Goal: Find specific page/section: Find specific page/section

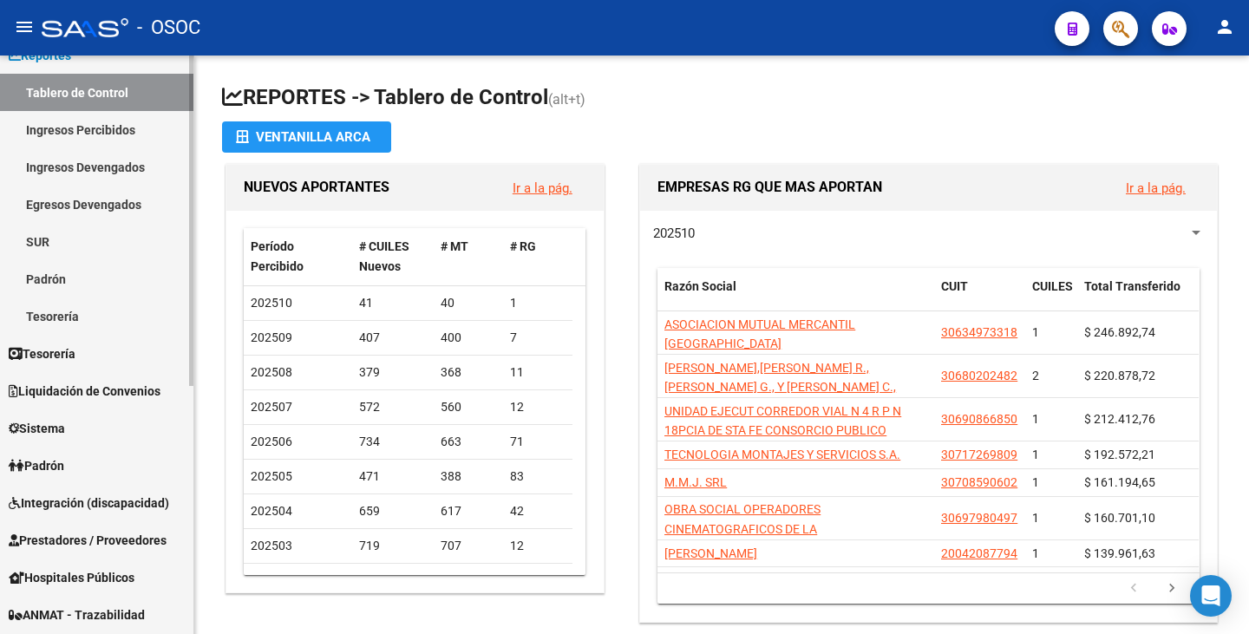
scroll to position [173, 0]
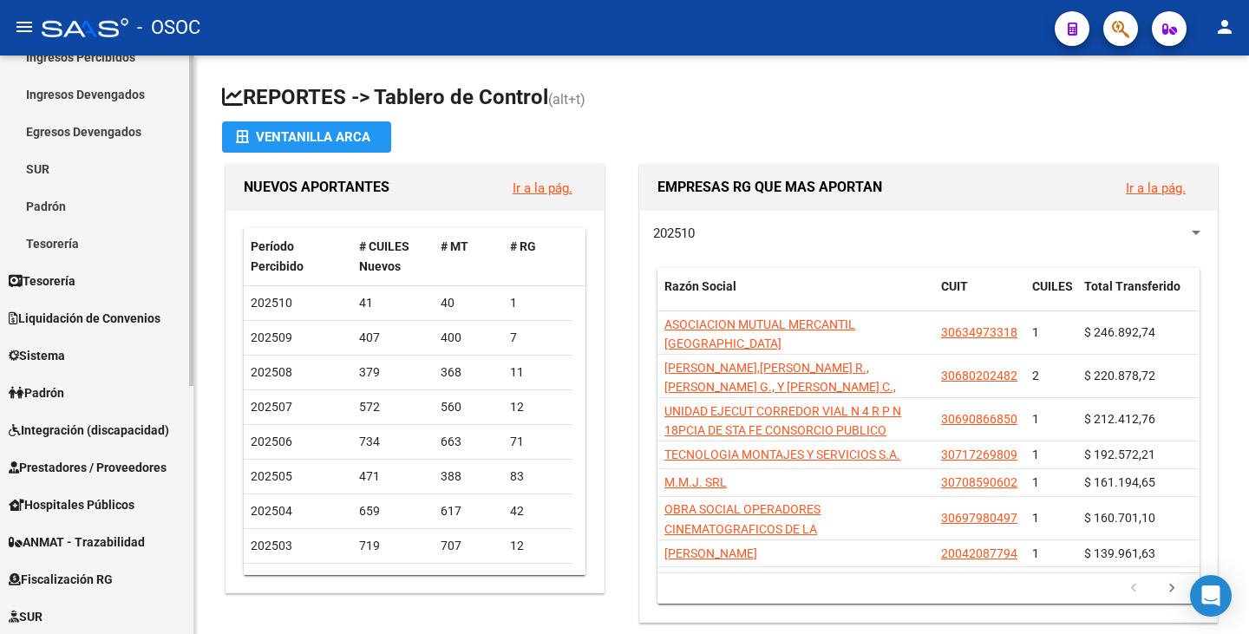
click at [127, 327] on span "Liquidación de Convenios" at bounding box center [85, 318] width 152 height 19
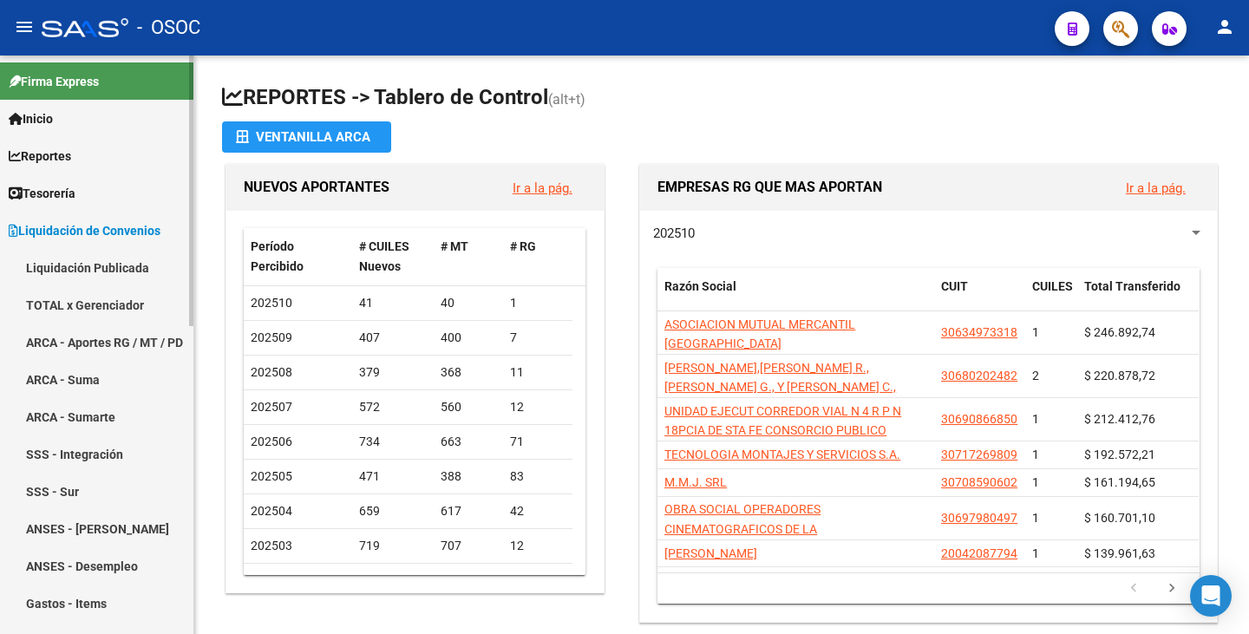
scroll to position [87, 0]
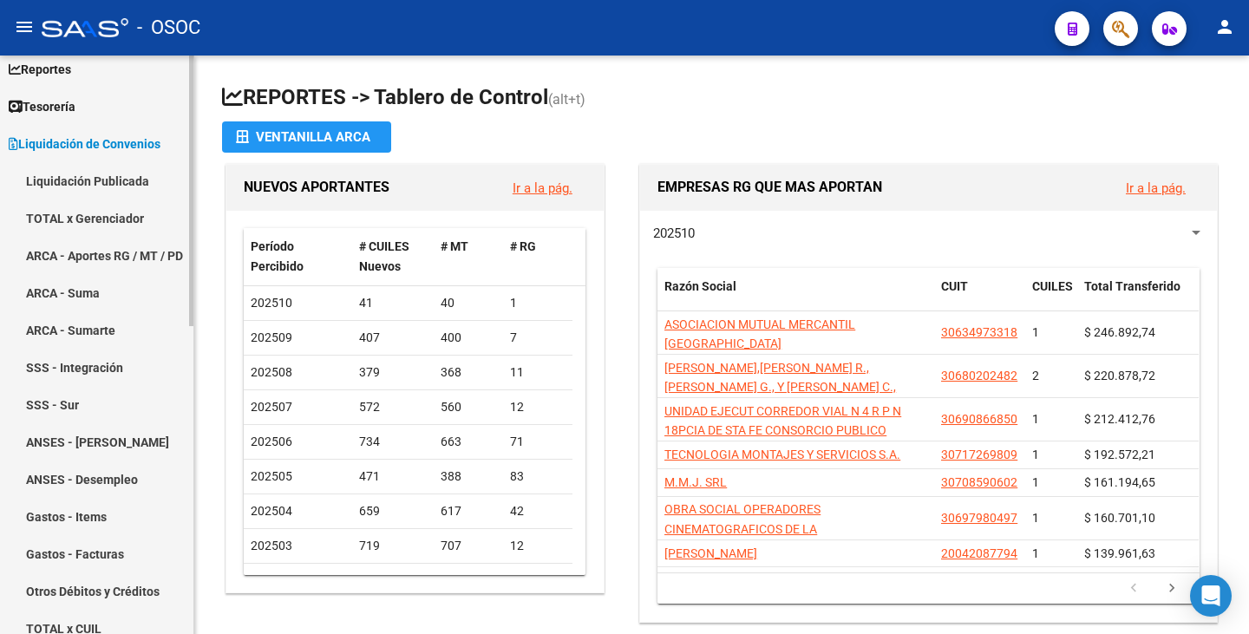
click at [104, 404] on link "SSS - Sur" at bounding box center [96, 404] width 193 height 37
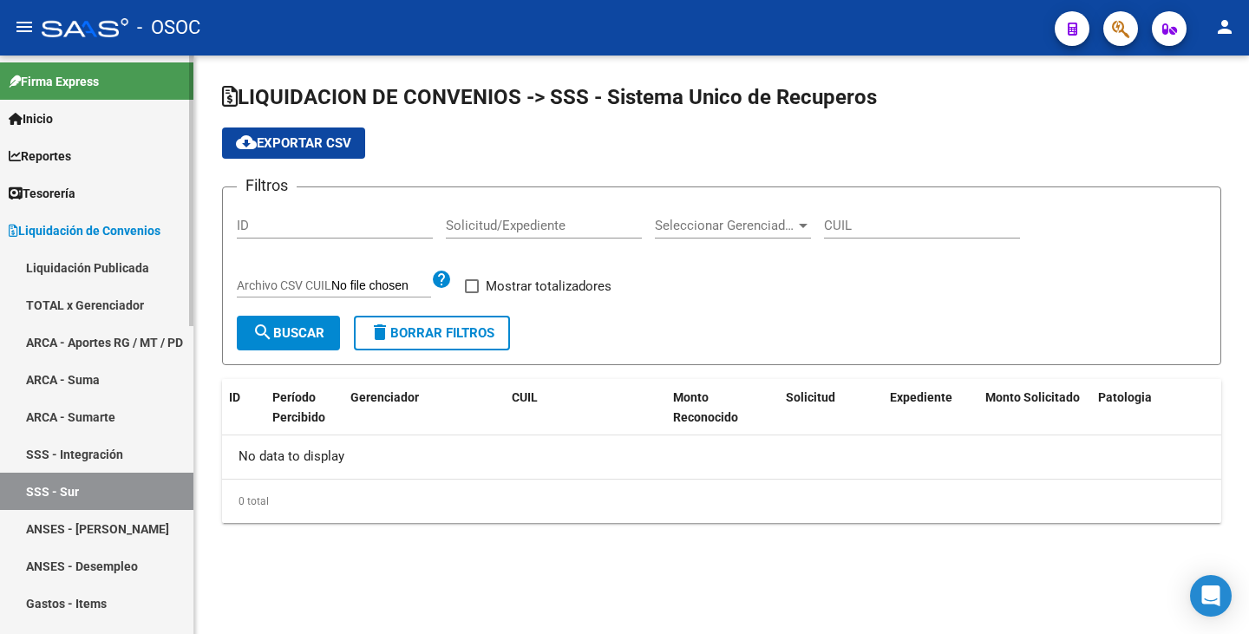
checkbox input "true"
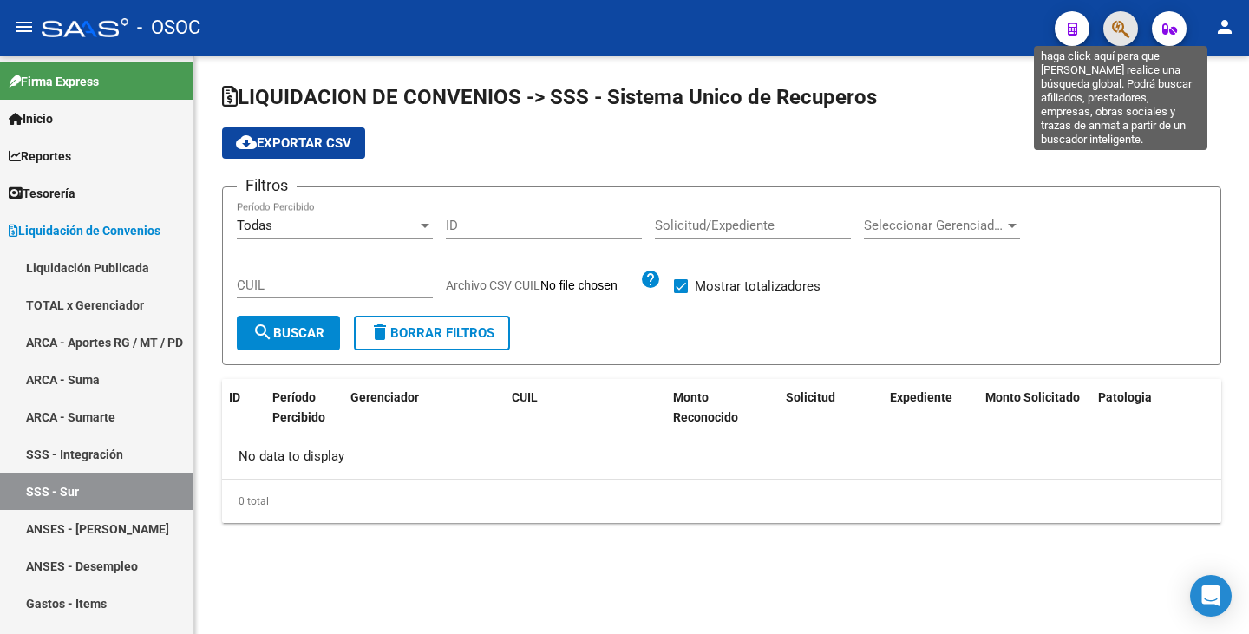
click at [1114, 30] on icon "button" at bounding box center [1120, 29] width 17 height 20
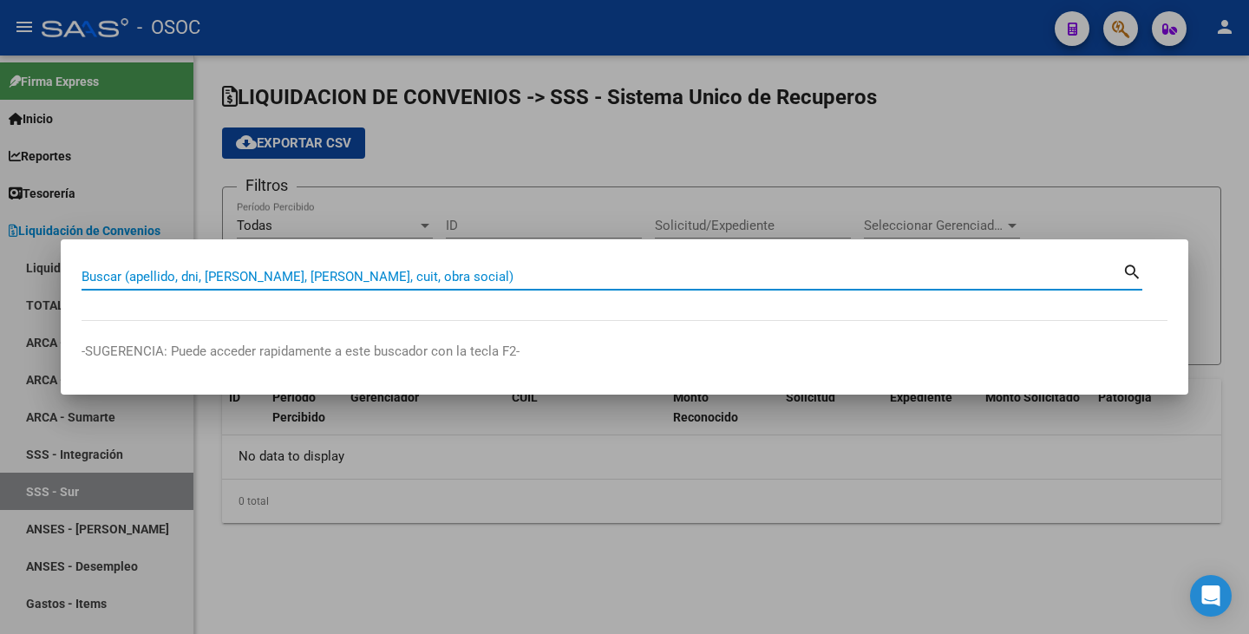
click at [323, 272] on input "Buscar (apellido, dni, [PERSON_NAME], [PERSON_NAME], cuit, obra social)" at bounding box center [602, 277] width 1041 height 16
paste input "4-21996"
type input "4 - 21996"
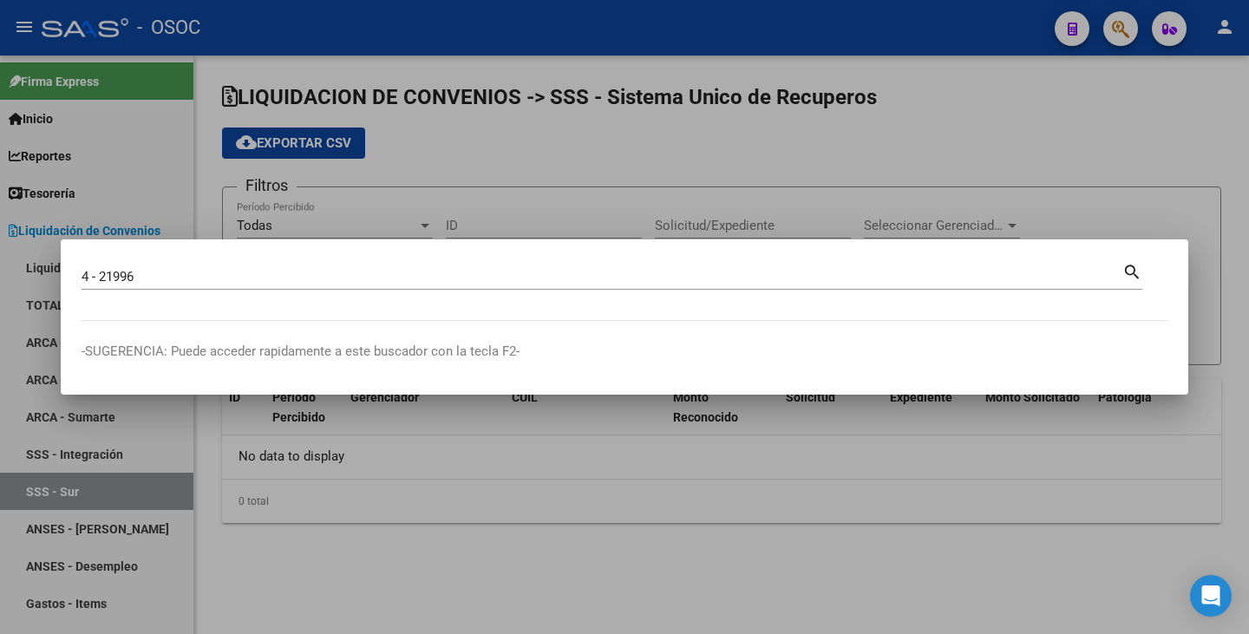
click at [1132, 270] on mat-icon "search" at bounding box center [1132, 270] width 20 height 21
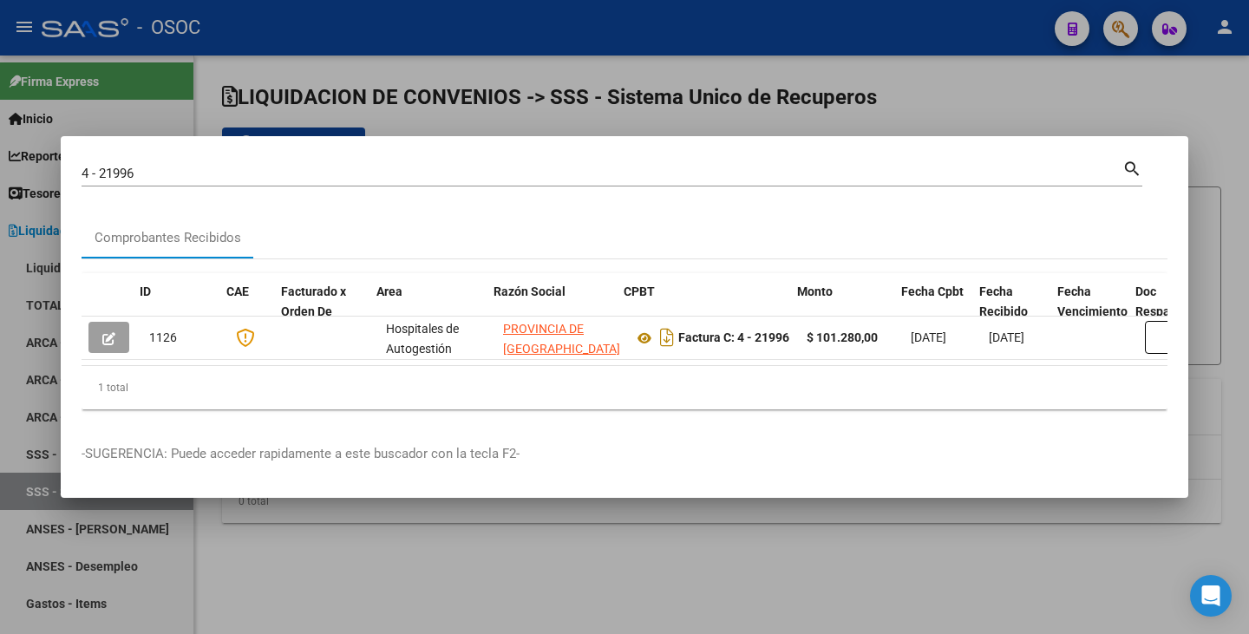
scroll to position [0, 16]
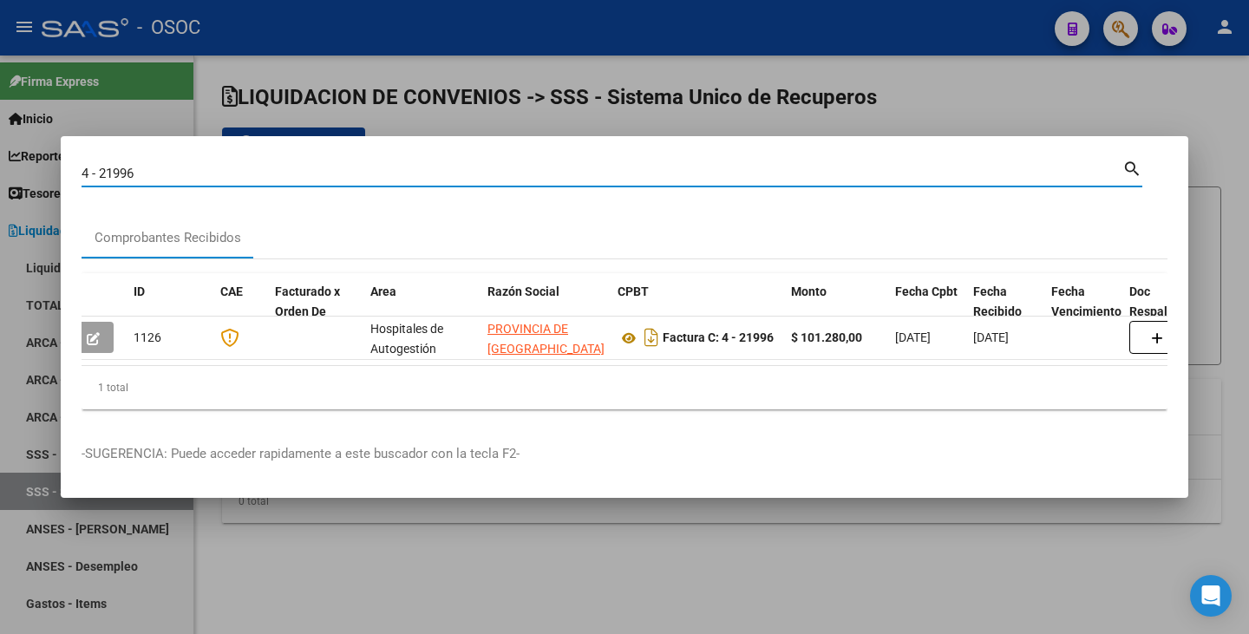
drag, startPoint x: 156, startPoint y: 163, endPoint x: 76, endPoint y: 167, distance: 79.9
click at [76, 167] on mat-dialog-content "4 - 21996 Buscar (apellido, dni, cuil, nro traspaso, cuit, obra social) search …" at bounding box center [624, 290] width 1127 height 266
click at [751, 60] on div at bounding box center [624, 317] width 1249 height 634
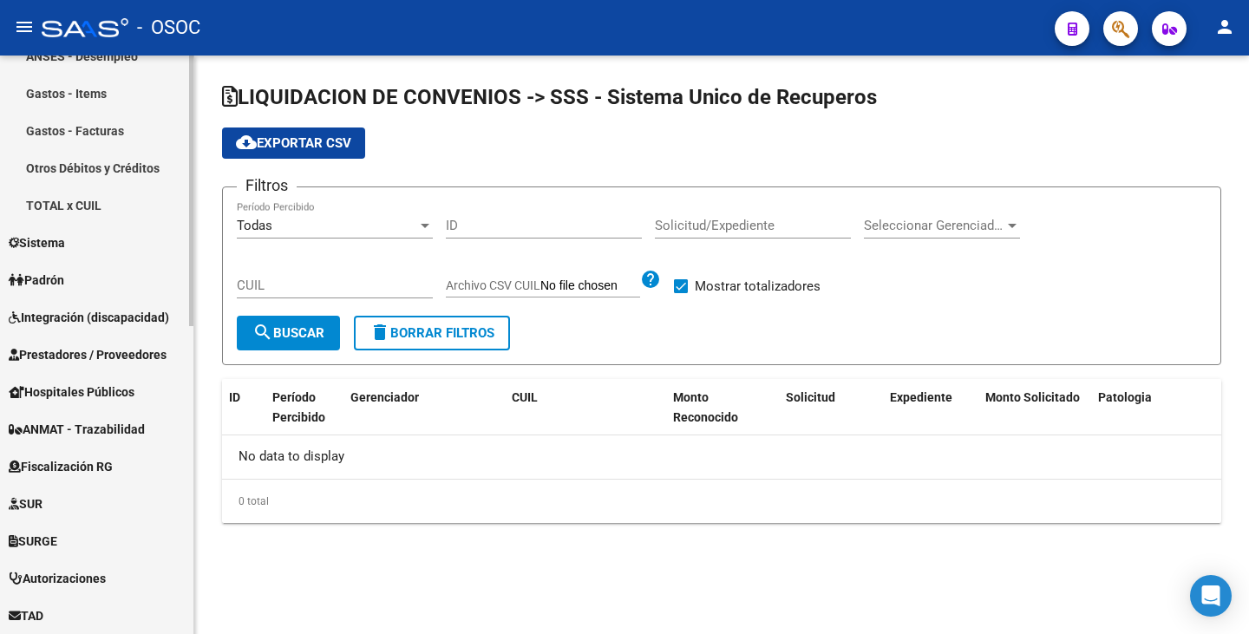
scroll to position [520, 0]
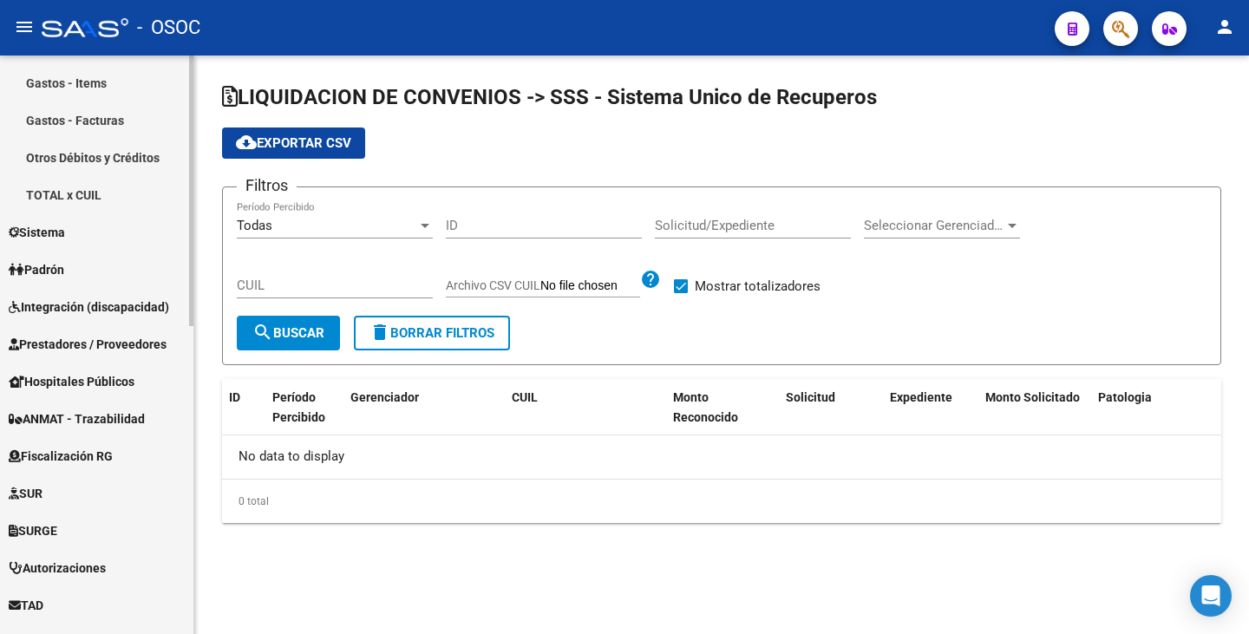
click at [97, 343] on span "Prestadores / Proveedores" at bounding box center [88, 344] width 158 height 19
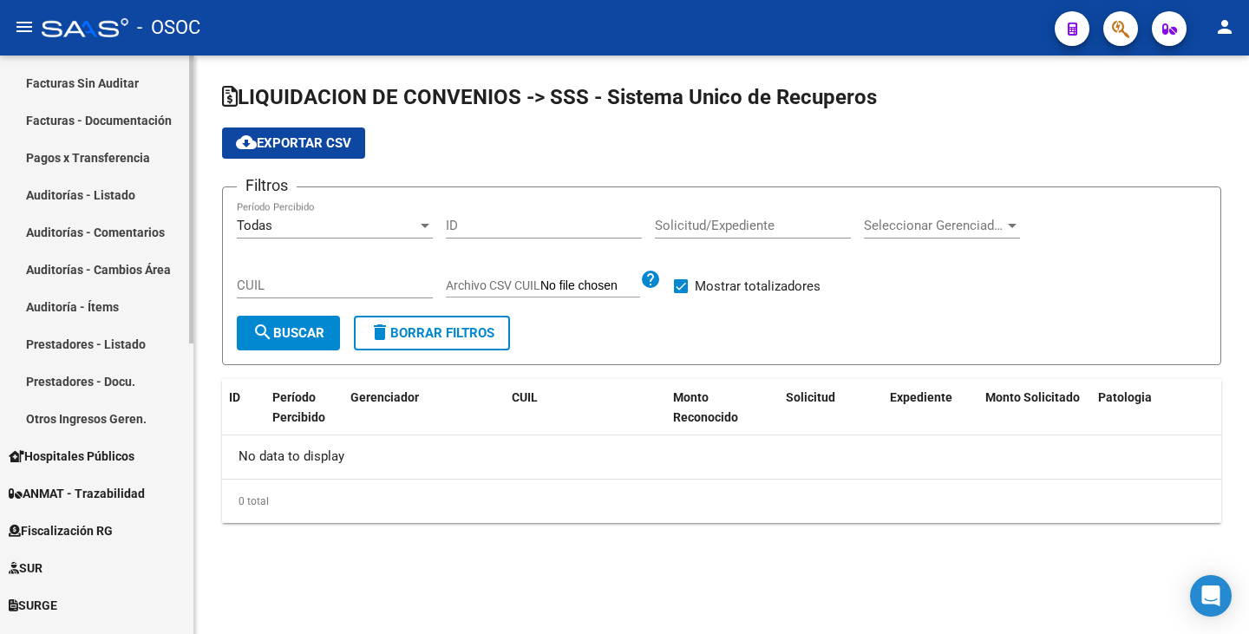
scroll to position [347, 0]
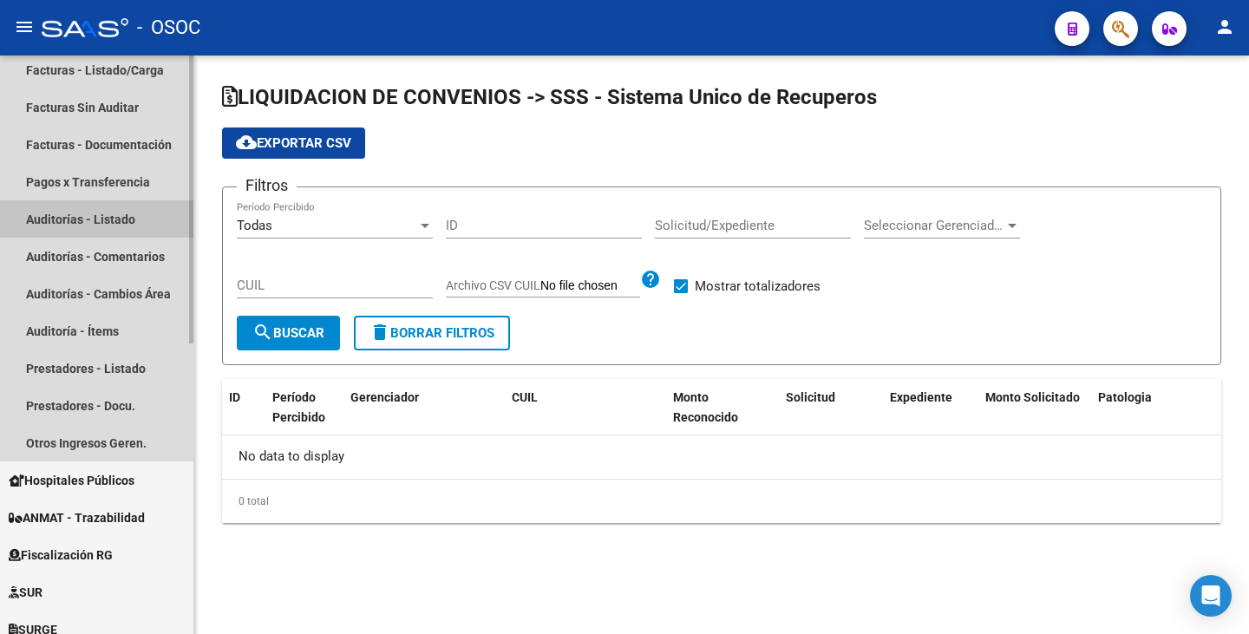
click at [130, 226] on link "Auditorías - Listado" at bounding box center [96, 218] width 193 height 37
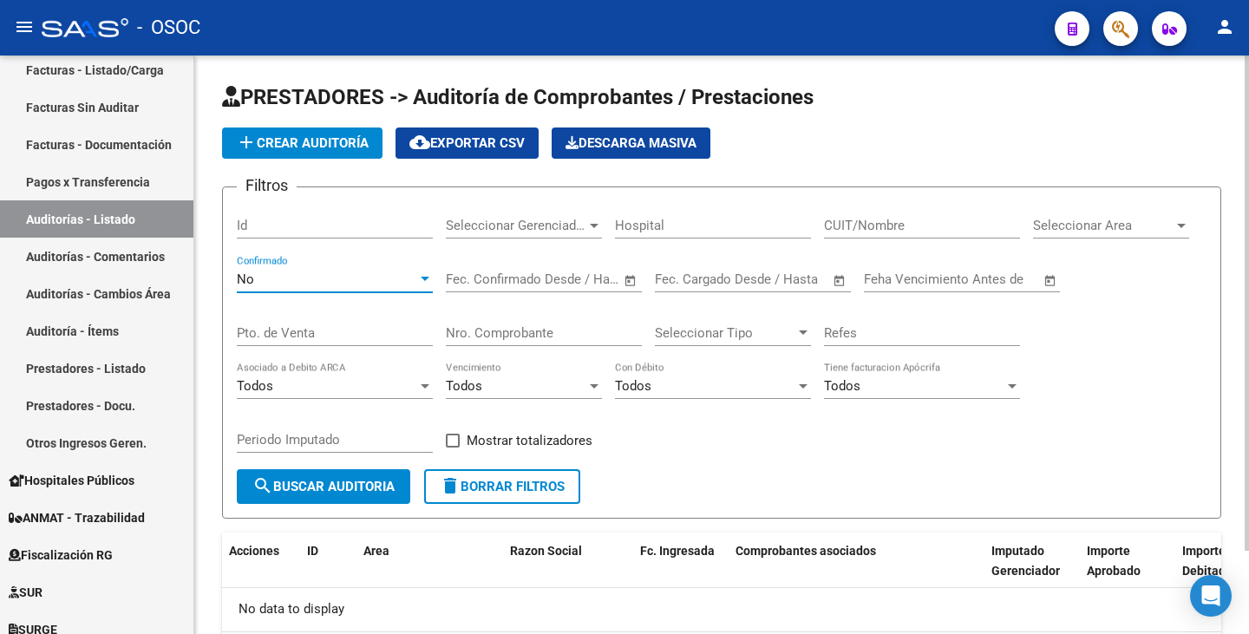
click at [414, 276] on div "No" at bounding box center [327, 279] width 180 height 16
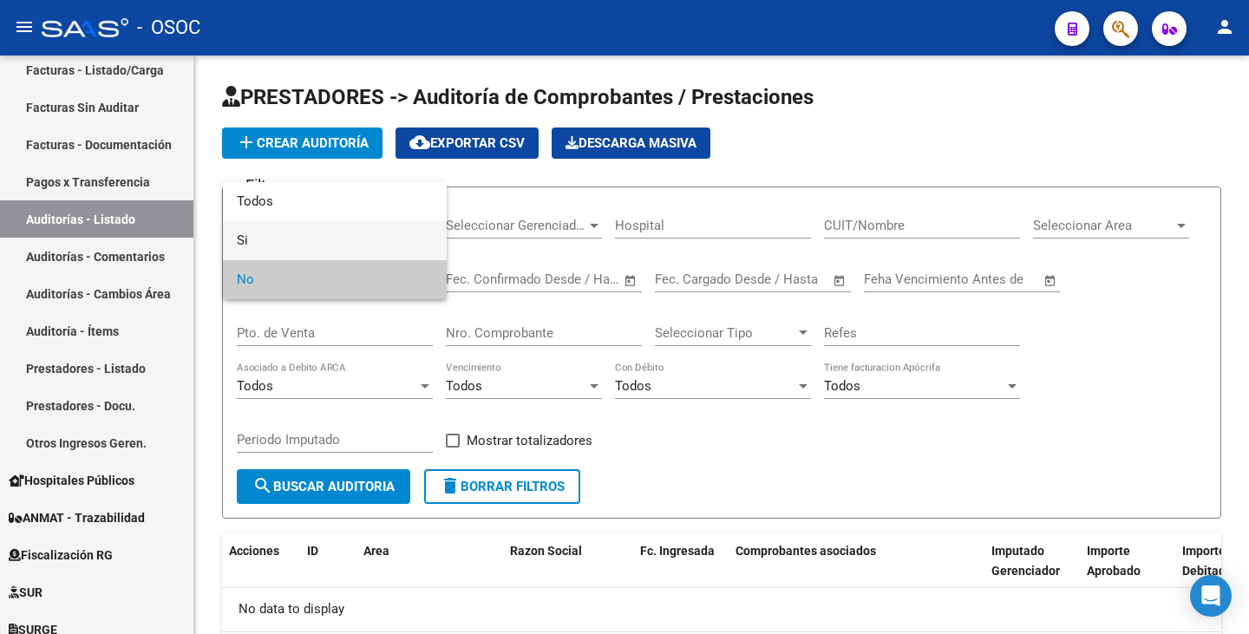
click at [303, 242] on span "Si" at bounding box center [335, 240] width 196 height 39
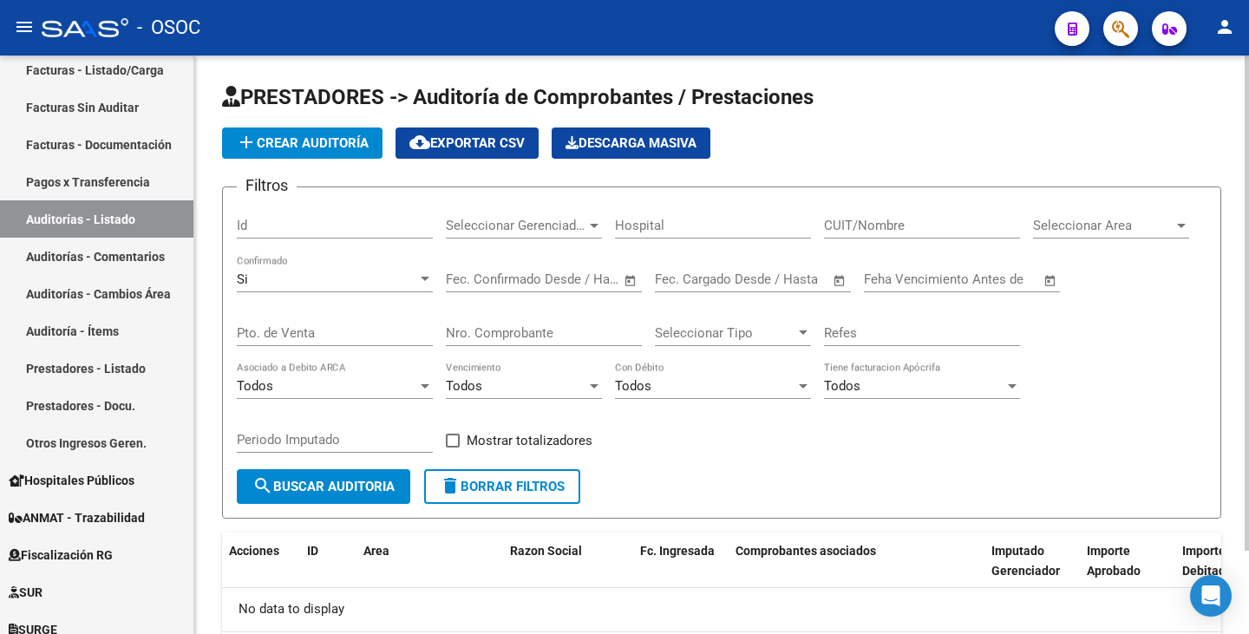
click at [545, 323] on div "Nro. Comprobante" at bounding box center [544, 327] width 196 height 37
paste input "1996"
drag, startPoint x: 460, startPoint y: 330, endPoint x: 409, endPoint y: 329, distance: 51.2
click at [409, 329] on div "Filtros Id Seleccionar Gerenciador Seleccionar Gerenciador Hospital CUIT/Nombre…" at bounding box center [721, 335] width 969 height 268
type input "21996"
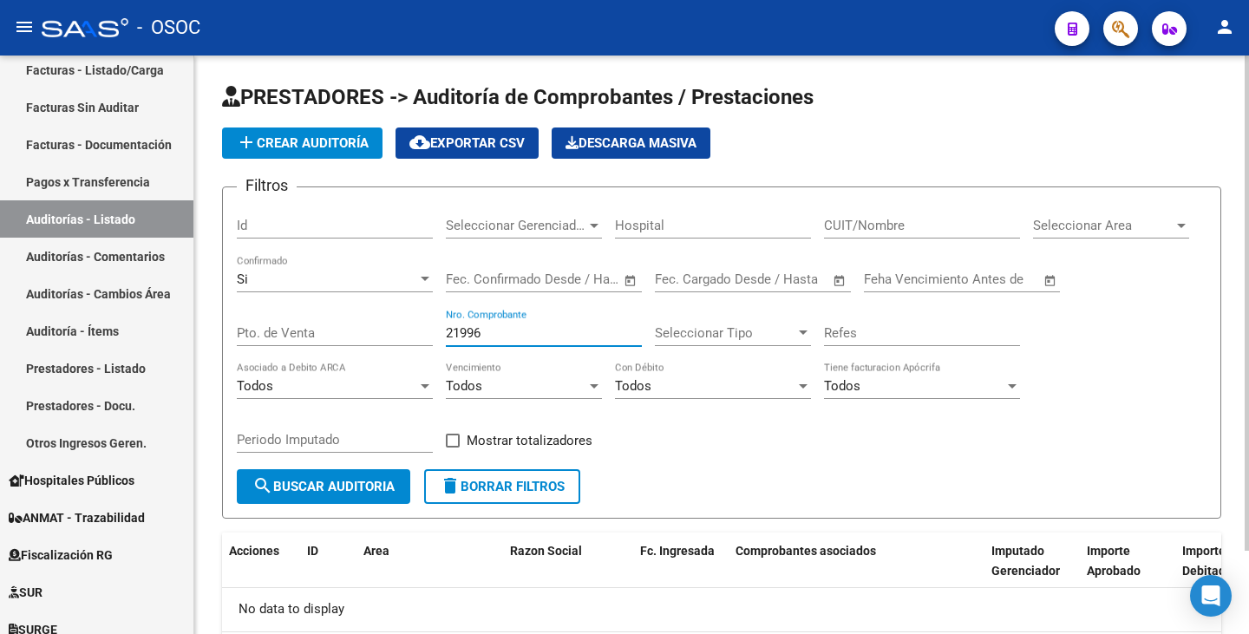
drag, startPoint x: 330, startPoint y: 513, endPoint x: 336, endPoint y: 501, distance: 13.6
click at [335, 504] on form "Filtros Id Seleccionar Gerenciador Seleccionar Gerenciador Hospital CUIT/Nombre…" at bounding box center [721, 352] width 999 height 332
click at [343, 496] on button "search Buscar Auditoria" at bounding box center [323, 486] width 173 height 35
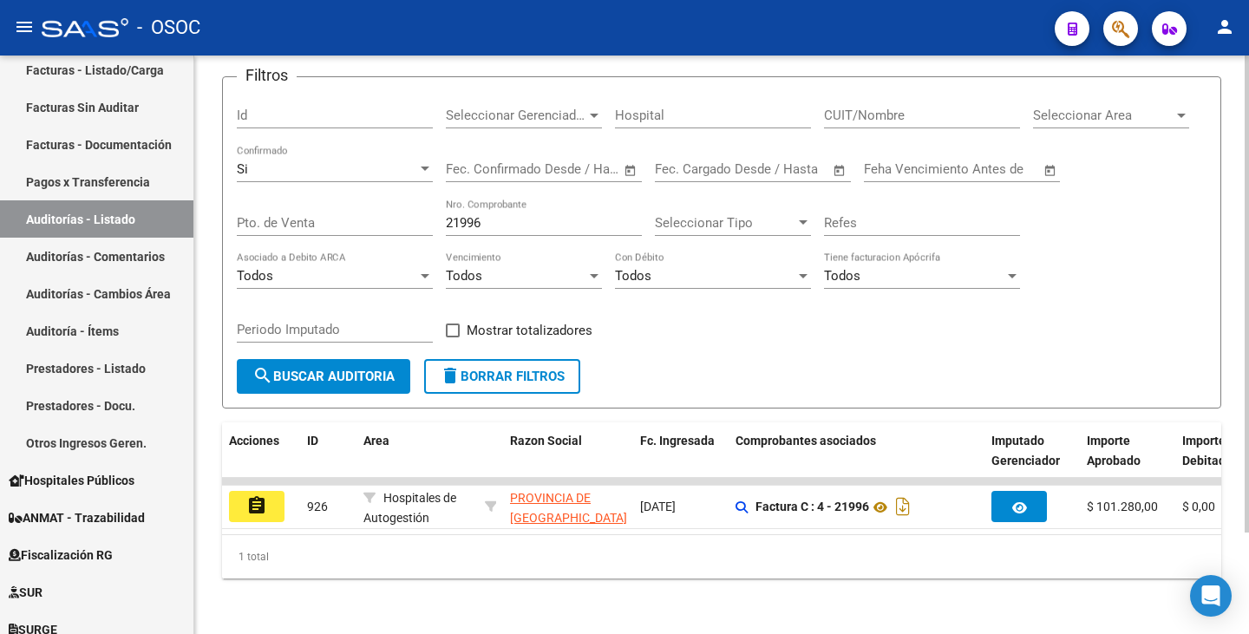
scroll to position [123, 0]
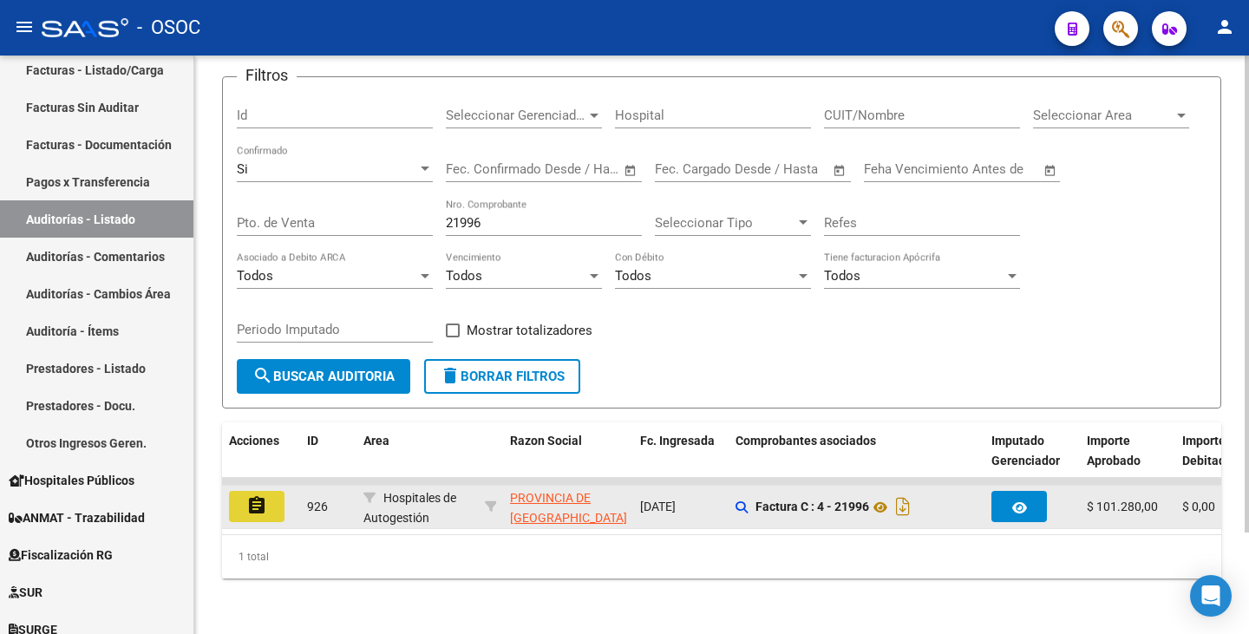
click at [239, 498] on button "assignment" at bounding box center [256, 506] width 55 height 31
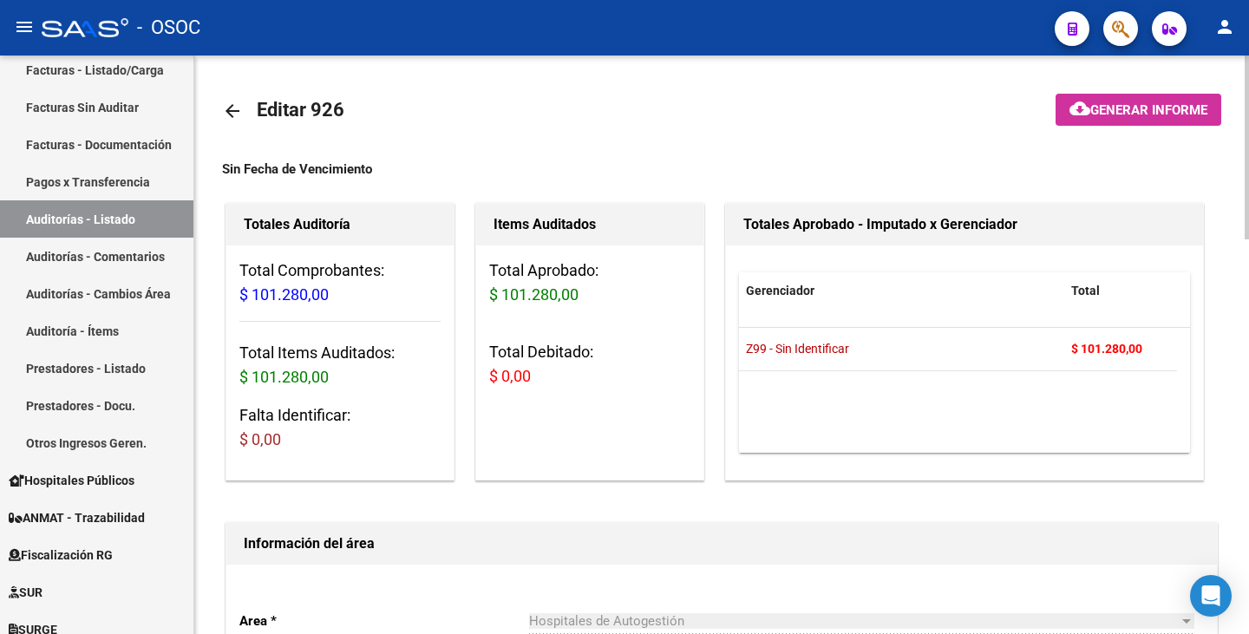
click at [232, 105] on mat-icon "arrow_back" at bounding box center [232, 111] width 21 height 21
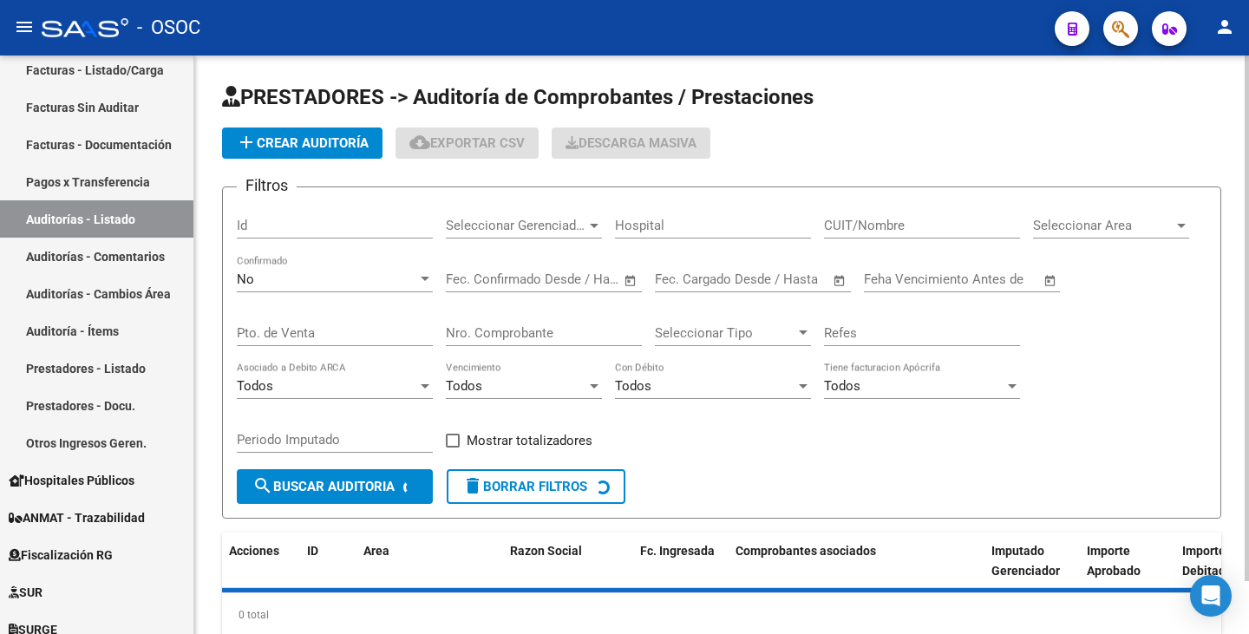
click at [309, 278] on div "No" at bounding box center [327, 279] width 180 height 16
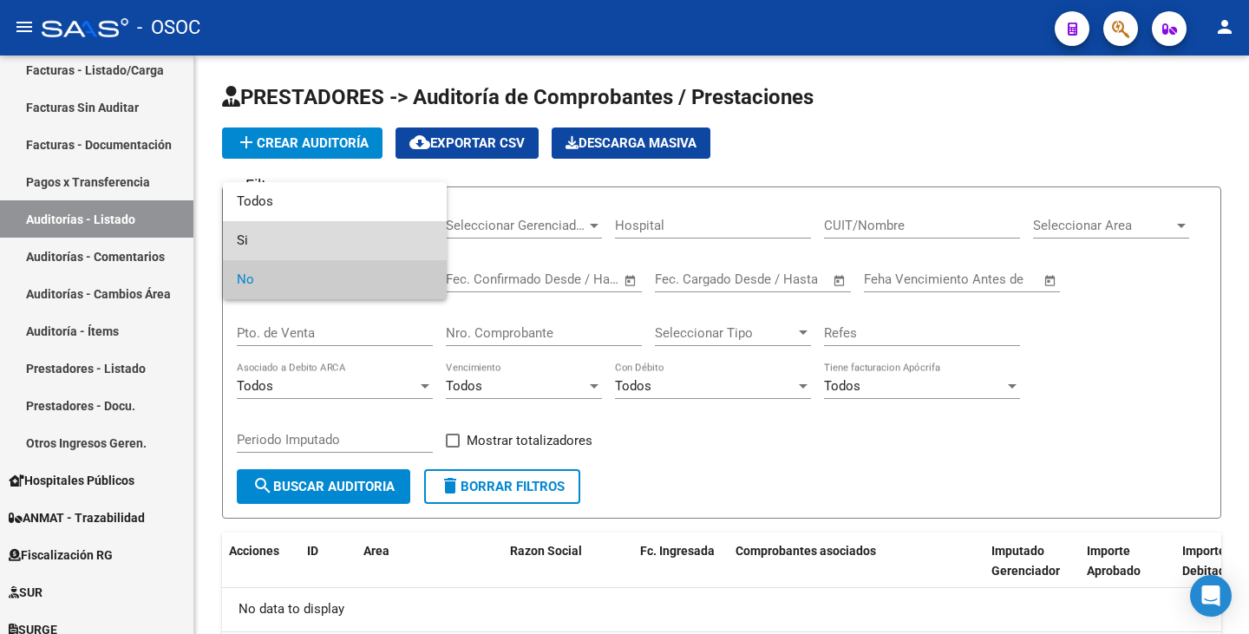
click at [303, 241] on span "Si" at bounding box center [335, 240] width 196 height 39
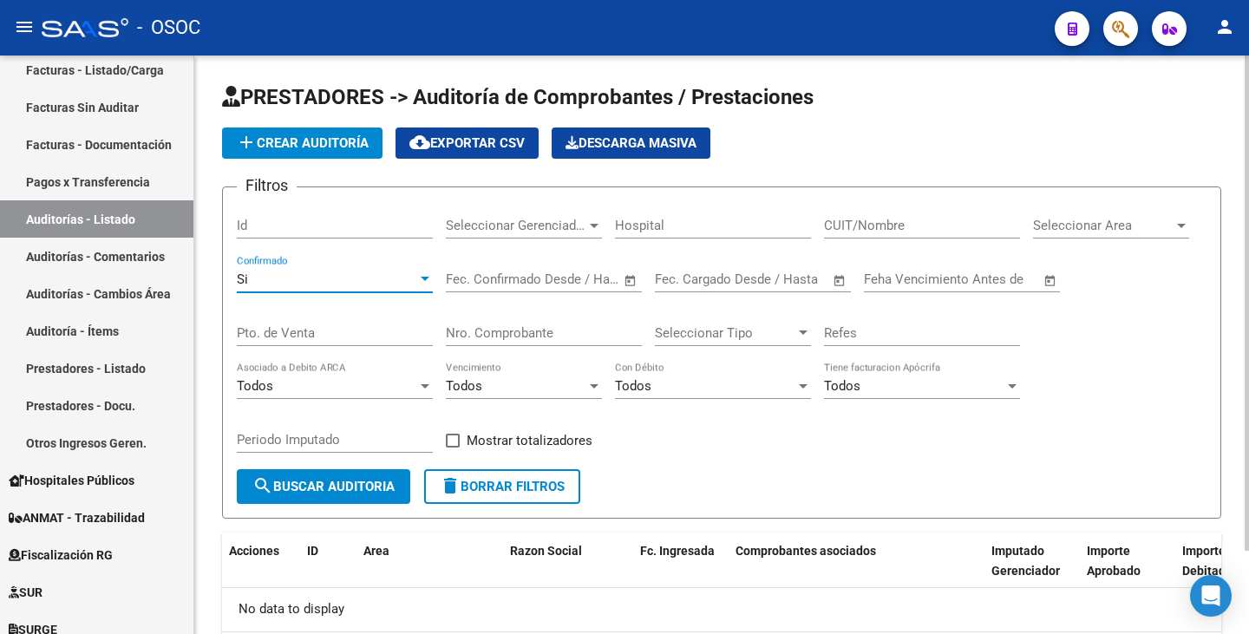
click at [499, 338] on input "Nro. Comprobante" at bounding box center [544, 333] width 196 height 16
click at [499, 336] on input "Nro. Comprobante" at bounding box center [544, 333] width 196 height 16
paste input "422147"
click at [460, 330] on input "Nro. Comprobante" at bounding box center [544, 333] width 196 height 16
type input "22147"
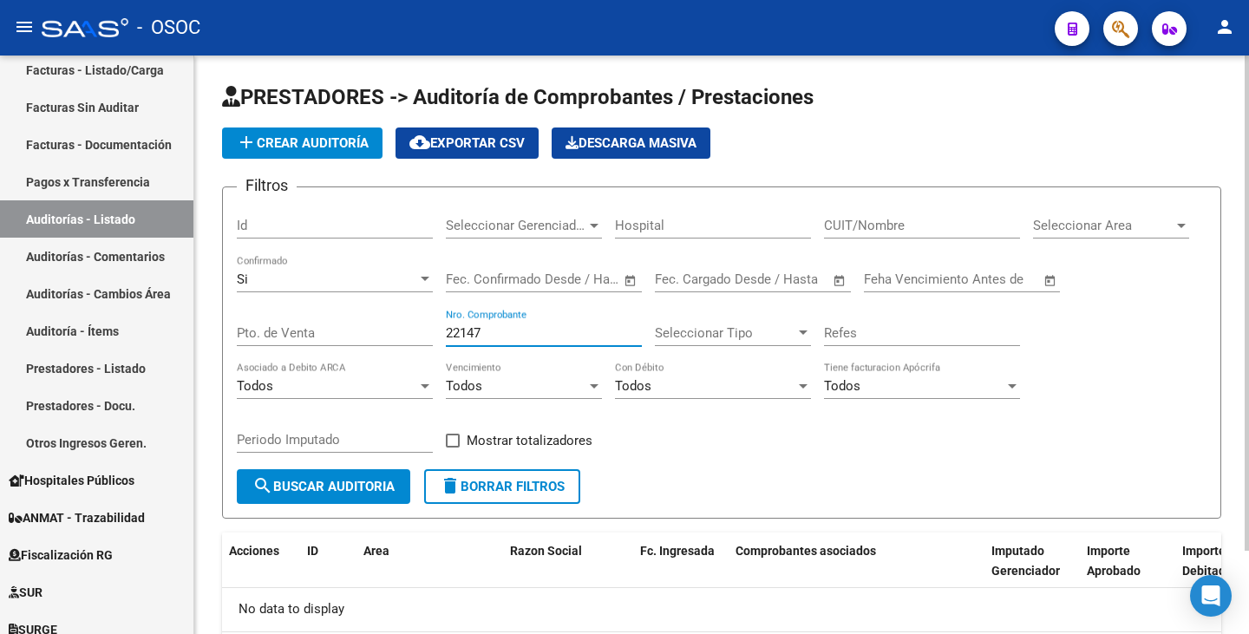
click at [362, 483] on span "search Buscar Auditoria" at bounding box center [323, 487] width 142 height 16
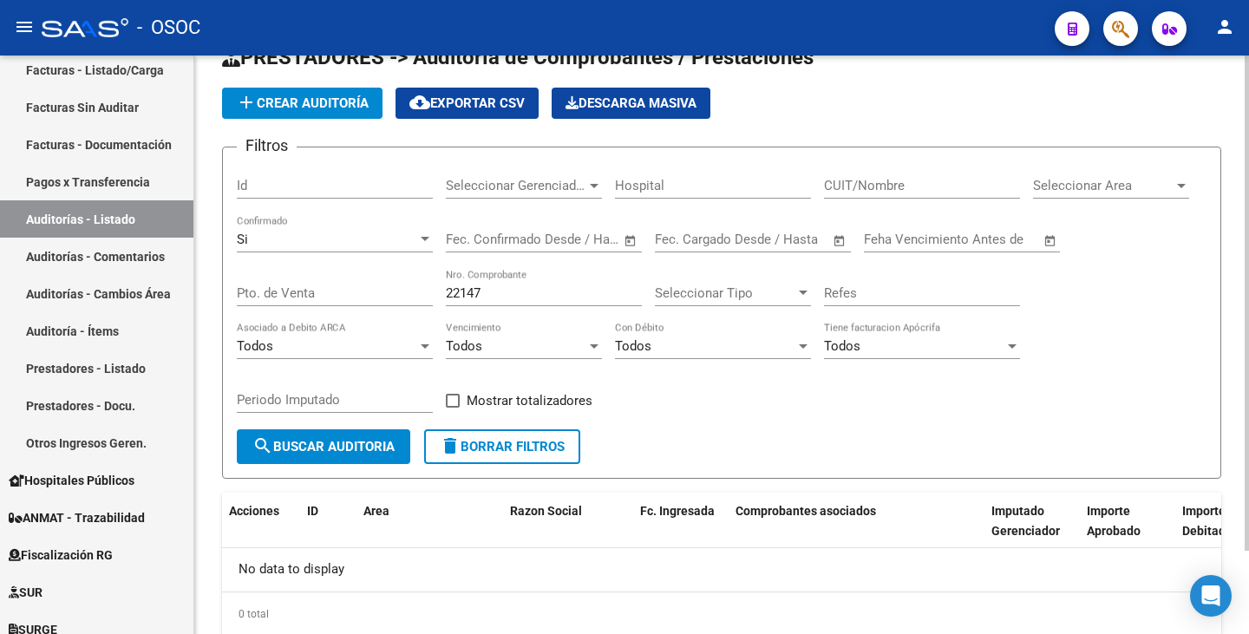
scroll to position [97, 0]
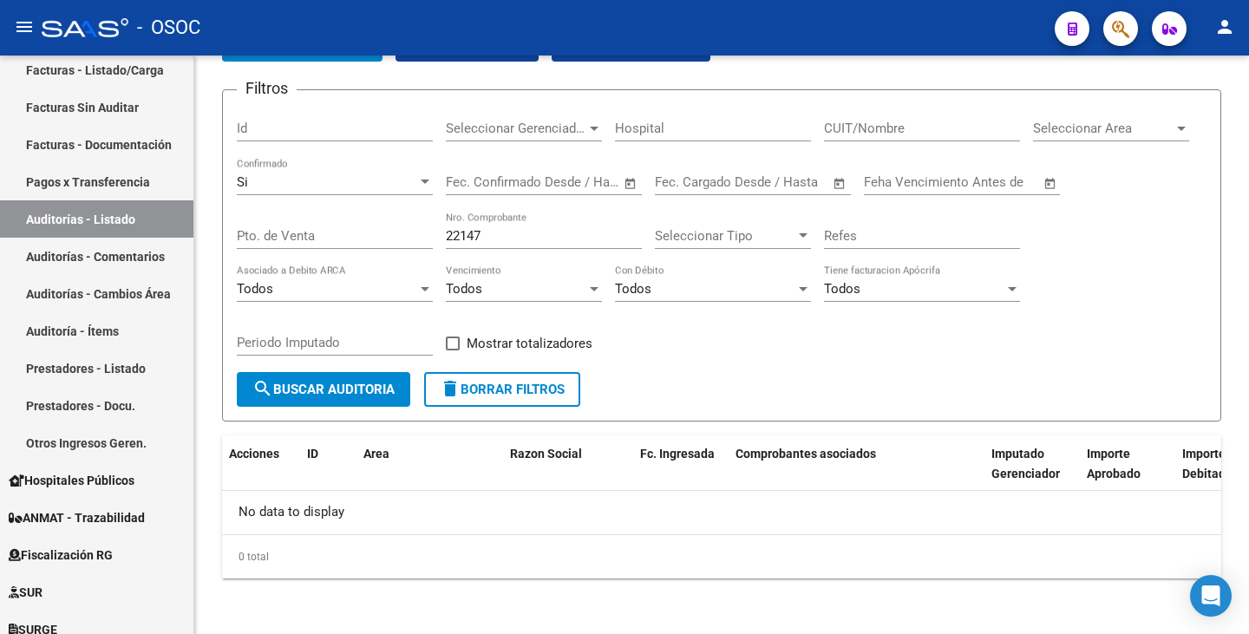
click at [1118, 27] on icon "button" at bounding box center [1120, 29] width 17 height 20
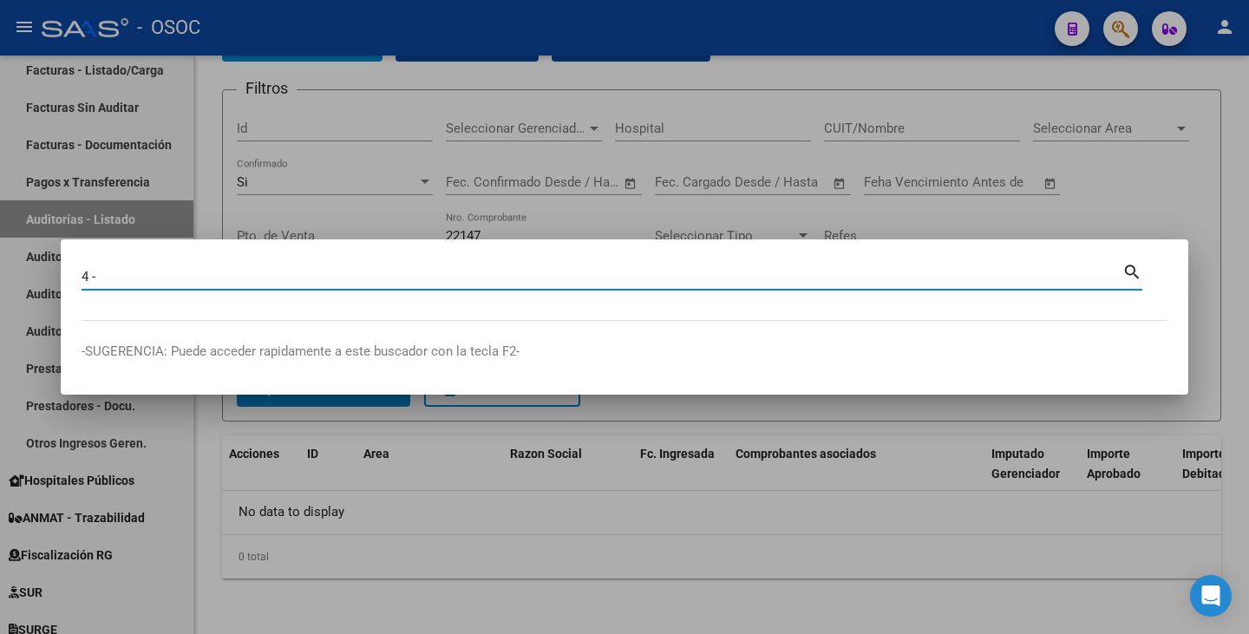
paste input "4-22147"
click at [116, 270] on input "4 - 4-22147" at bounding box center [602, 277] width 1041 height 16
type input "4 - 22147"
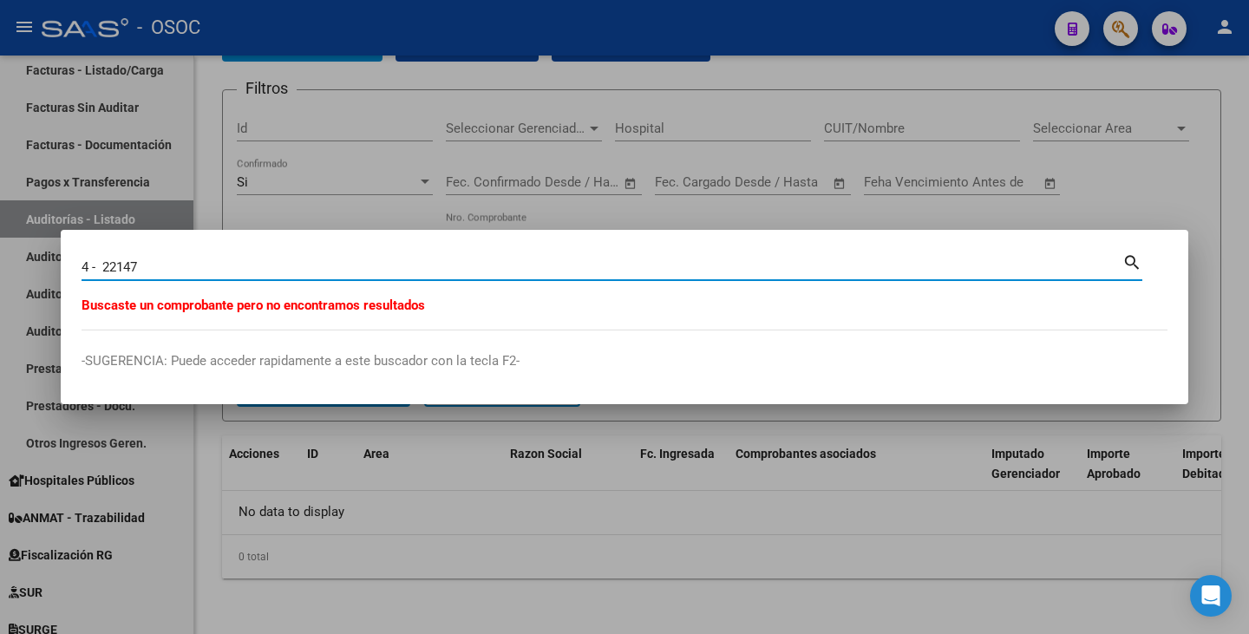
drag, startPoint x: 182, startPoint y: 267, endPoint x: 58, endPoint y: 267, distance: 124.0
click at [58, 267] on div "4 - 22147 Buscar (apellido, dni, [PERSON_NAME], nro traspaso, cuit, obra social…" at bounding box center [624, 317] width 1249 height 634
click at [163, 264] on input "4 - 22147" at bounding box center [602, 267] width 1041 height 16
paste input "22147"
click at [82, 263] on input "22147" at bounding box center [602, 267] width 1041 height 16
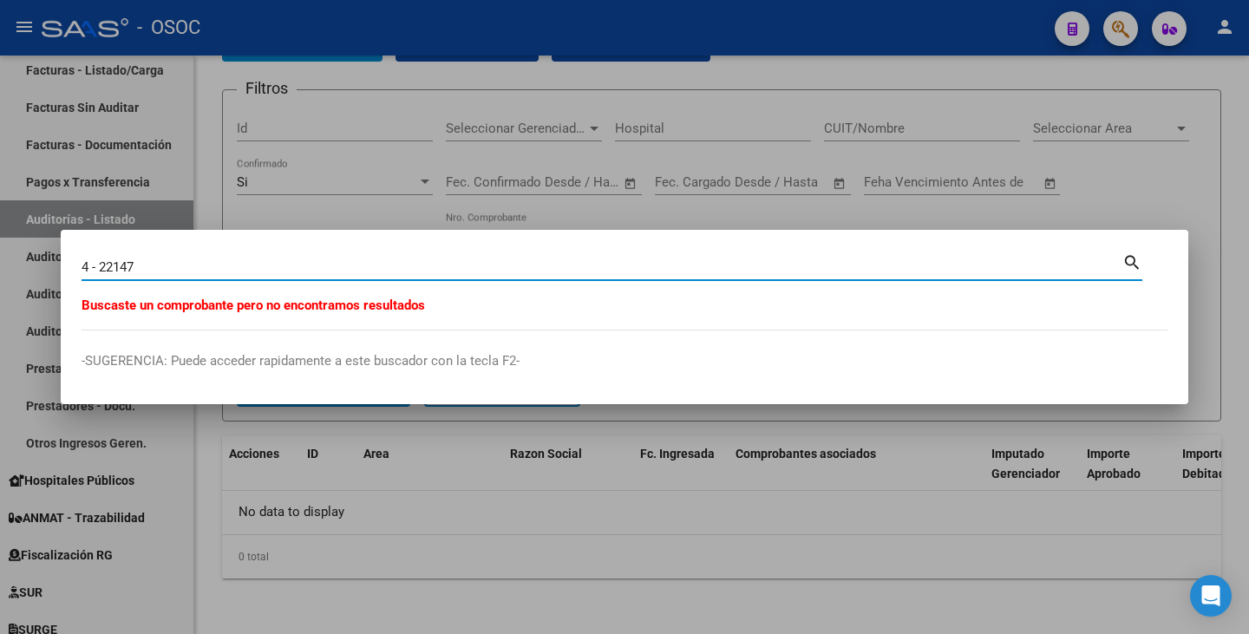
drag, startPoint x: 233, startPoint y: 265, endPoint x: 0, endPoint y: 261, distance: 233.3
click at [0, 261] on div "4 - 22147 Buscar (apellido, dni, [PERSON_NAME], nro traspaso, cuit, obra social…" at bounding box center [624, 317] width 1249 height 634
click at [133, 261] on input "4 - 22147" at bounding box center [602, 267] width 1041 height 16
type input "4 - 22341"
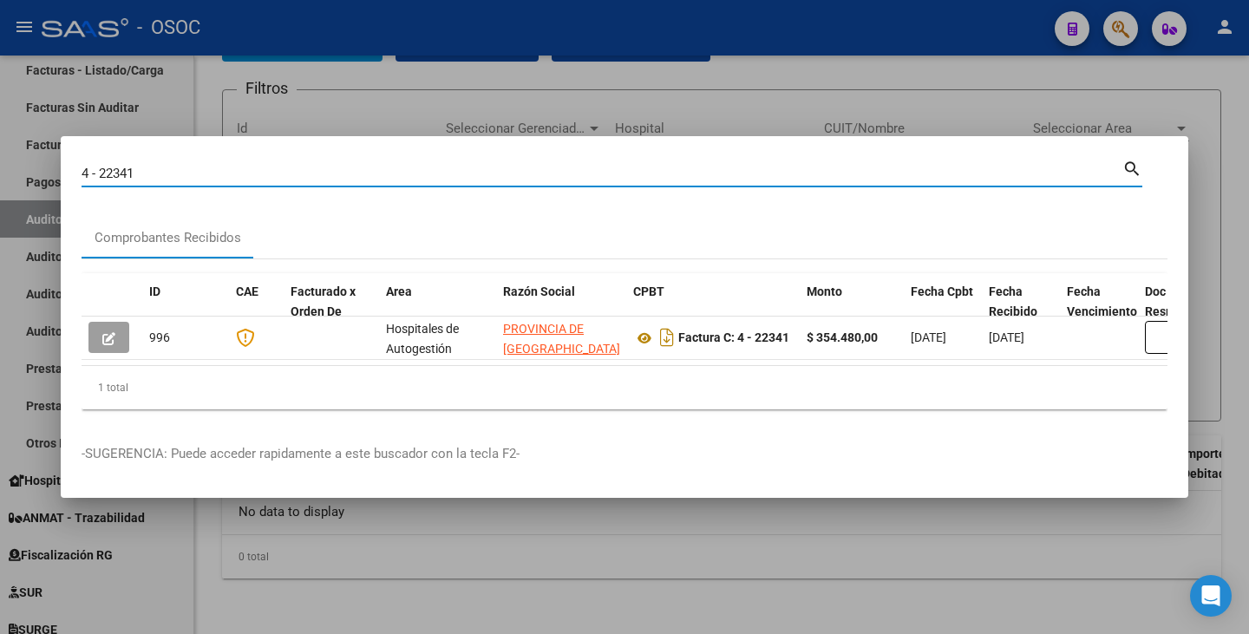
drag, startPoint x: 123, startPoint y: 168, endPoint x: 304, endPoint y: 110, distance: 190.3
click at [98, 167] on input "4 - 22341" at bounding box center [602, 174] width 1041 height 16
click at [359, 99] on div at bounding box center [624, 317] width 1249 height 634
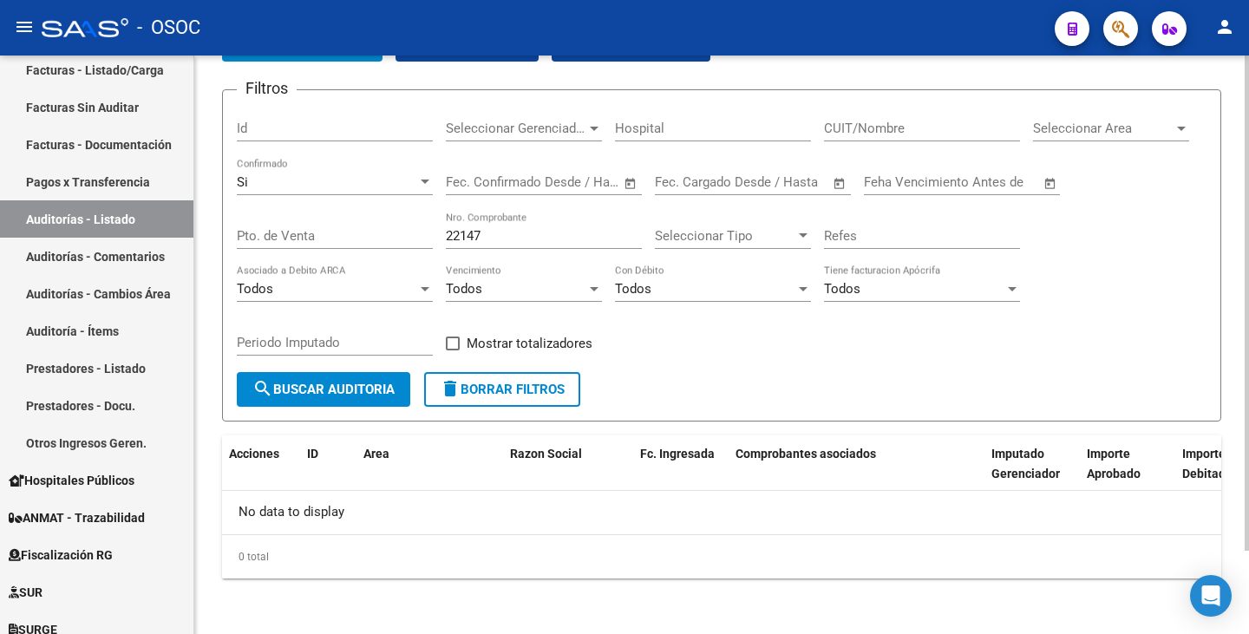
drag, startPoint x: 506, startPoint y: 248, endPoint x: 467, endPoint y: 239, distance: 39.1
click at [419, 246] on div "Filtros Id Seleccionar Gerenciador Seleccionar Gerenciador Hospital CUIT/Nombre…" at bounding box center [721, 238] width 969 height 268
click at [485, 241] on input "22147" at bounding box center [544, 236] width 196 height 16
drag, startPoint x: 489, startPoint y: 234, endPoint x: 441, endPoint y: 240, distance: 48.1
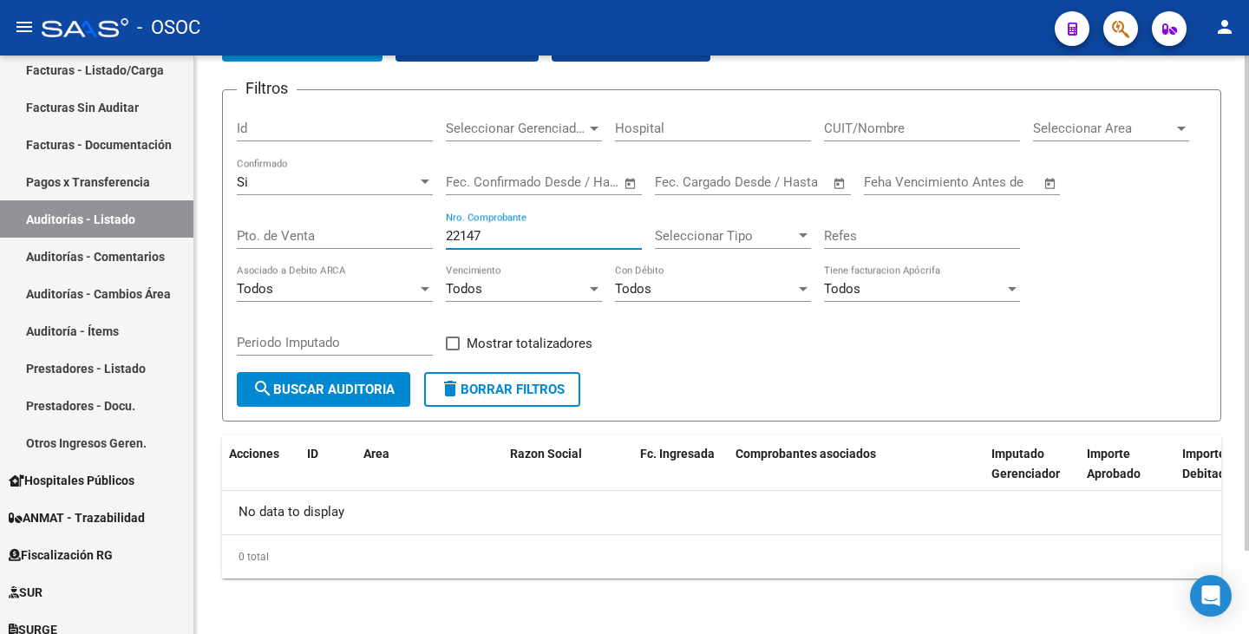
click at [441, 240] on div "Filtros Id Seleccionar Gerenciador Seleccionar Gerenciador Hospital CUIT/Nombre…" at bounding box center [721, 238] width 969 height 268
paste input "341"
type input "22341"
click at [330, 384] on span "search Buscar Auditoria" at bounding box center [323, 390] width 142 height 16
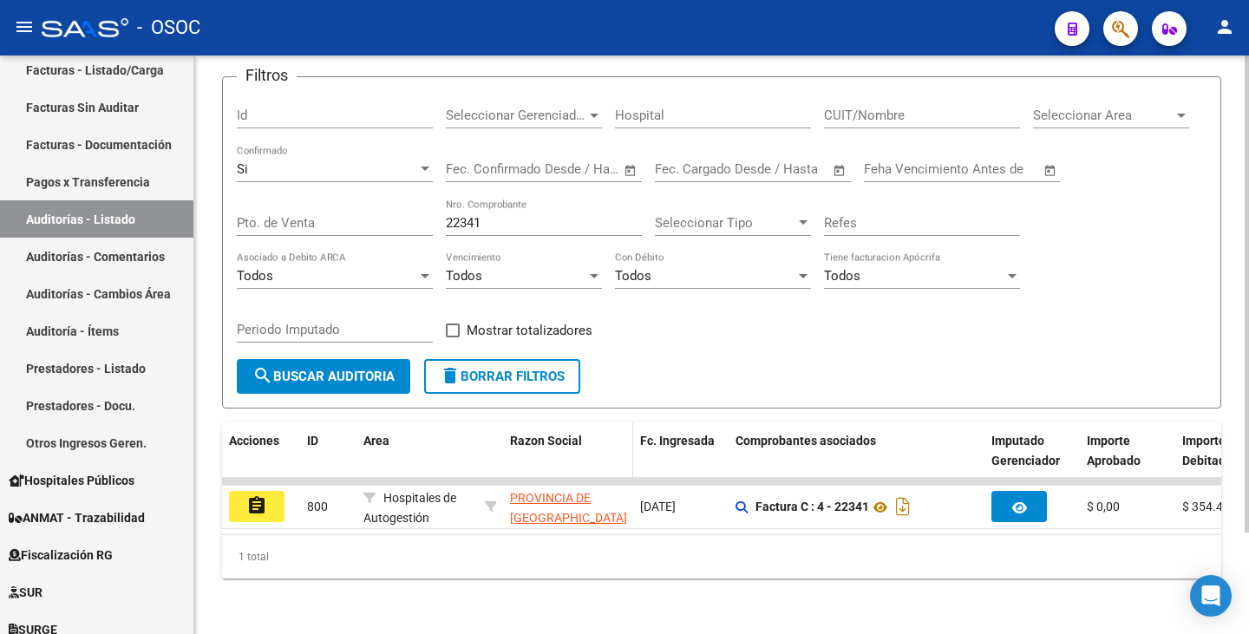
scroll to position [123, 0]
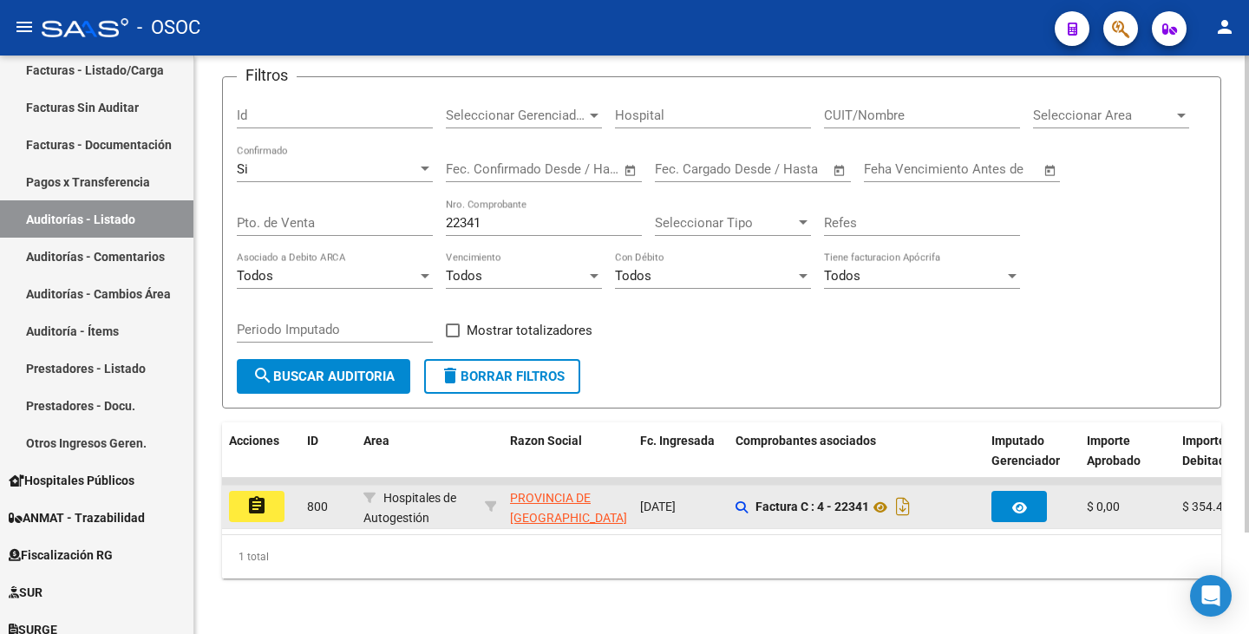
click at [266, 495] on mat-icon "assignment" at bounding box center [256, 505] width 21 height 21
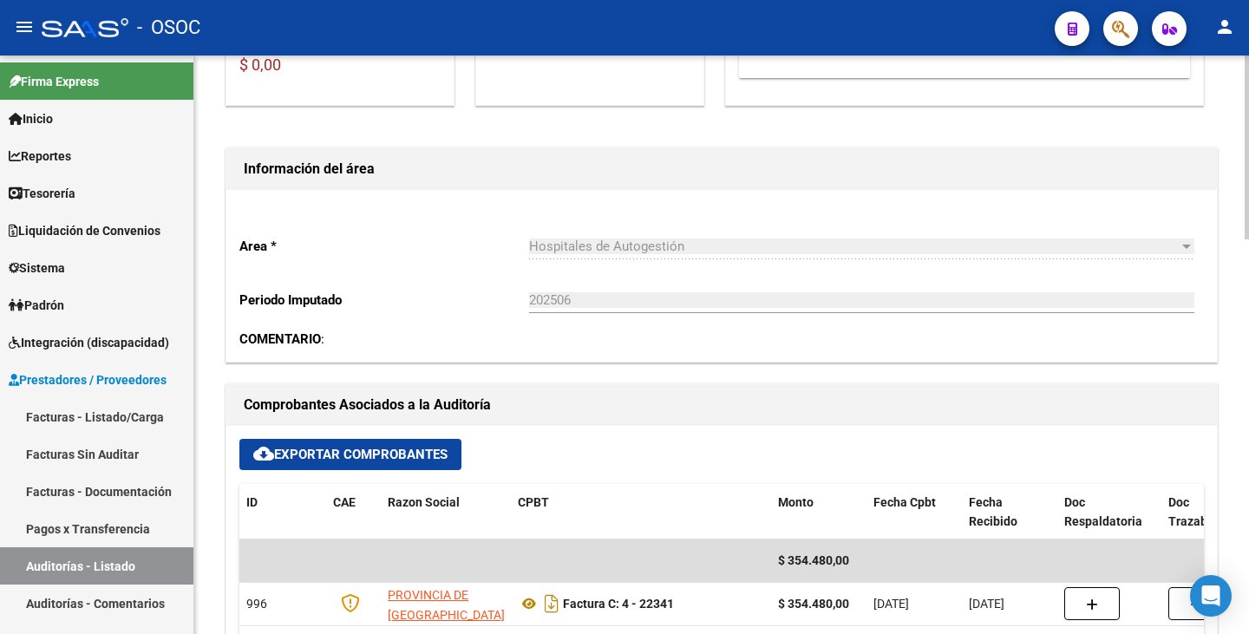
scroll to position [28, 0]
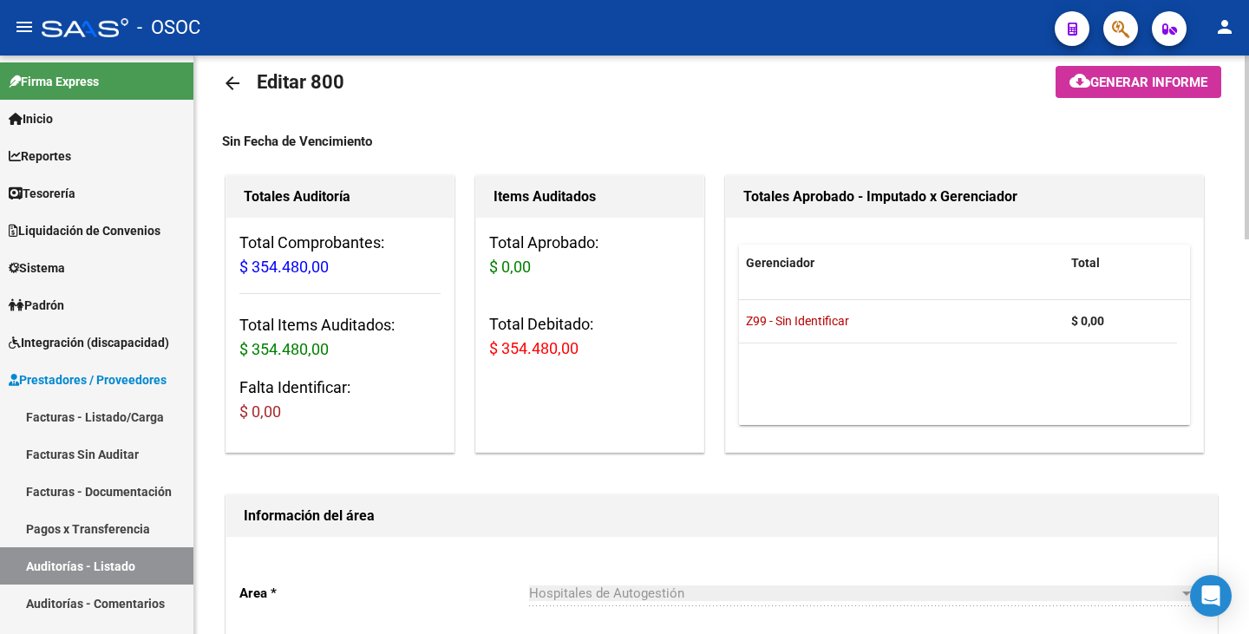
click at [224, 97] on link "arrow_back" at bounding box center [239, 82] width 35 height 41
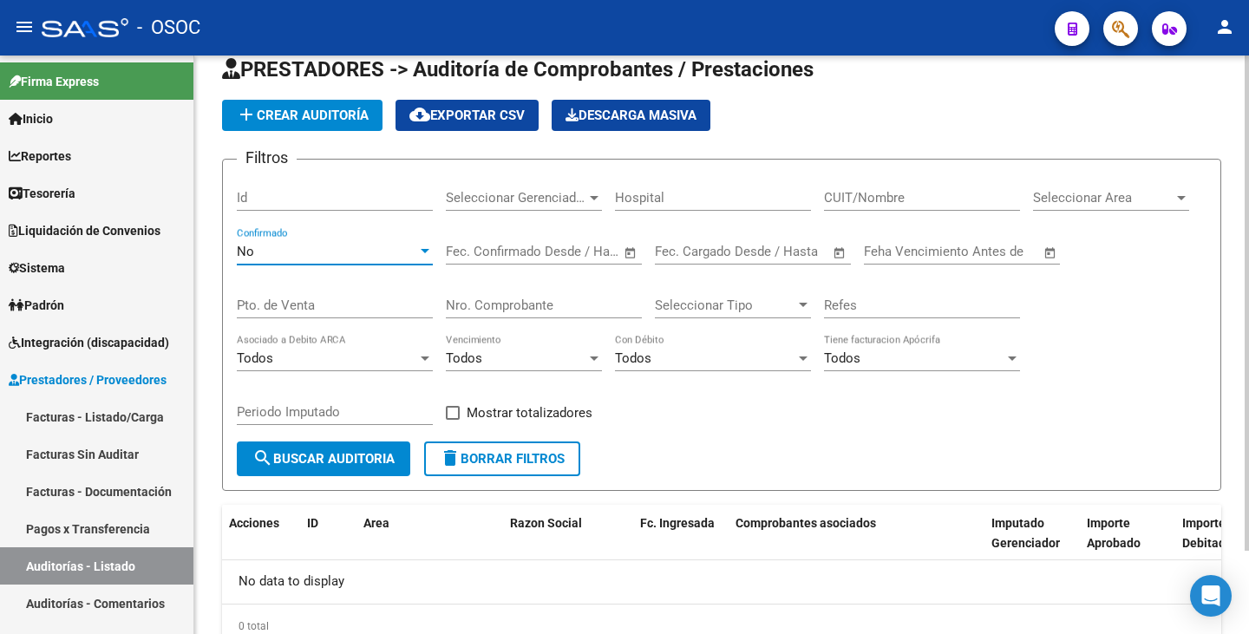
click at [267, 250] on div "No" at bounding box center [327, 252] width 180 height 16
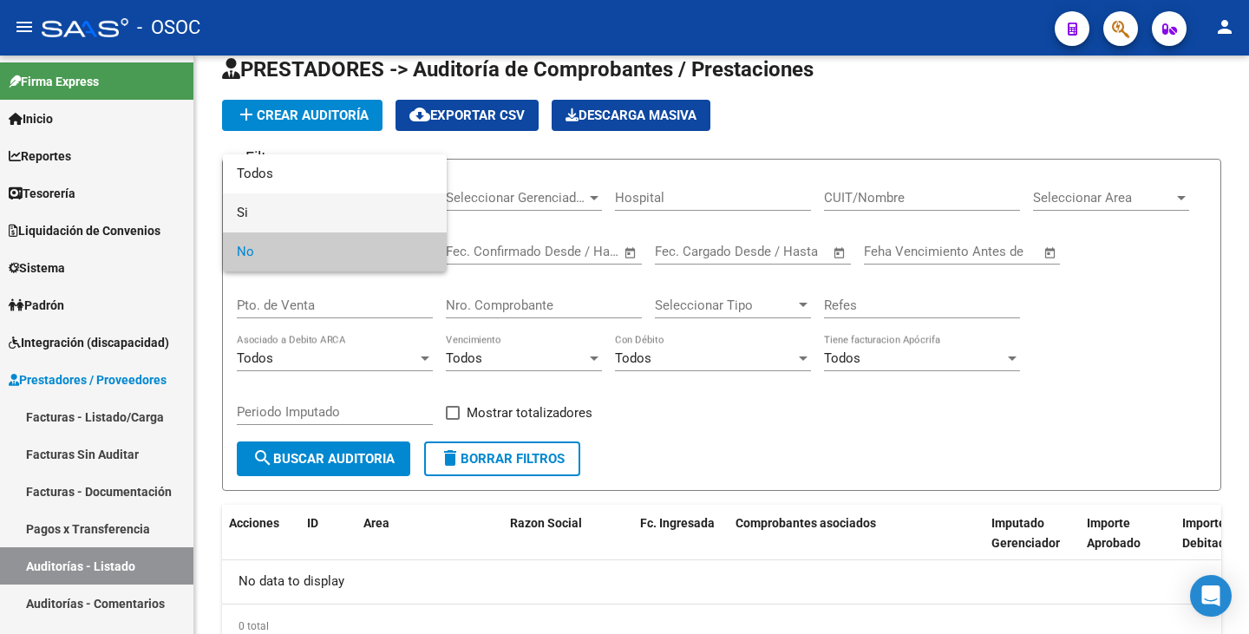
click at [284, 212] on span "Si" at bounding box center [335, 212] width 196 height 39
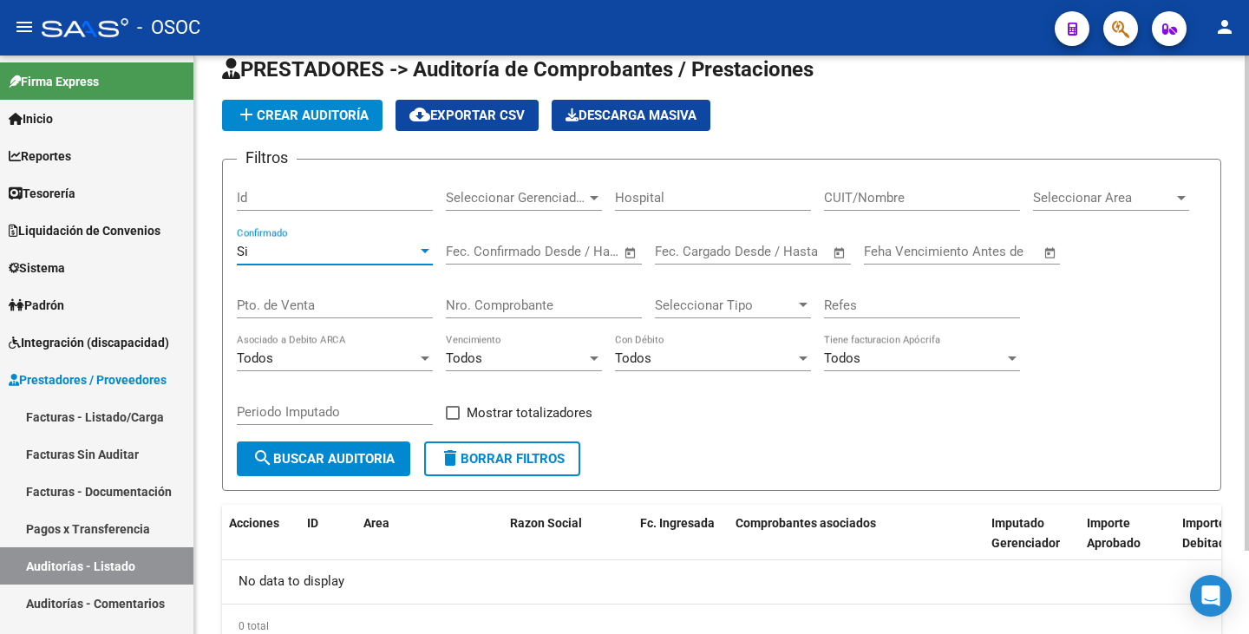
click at [473, 303] on input "Nro. Comprobante" at bounding box center [544, 305] width 196 height 16
type input "22826"
click at [353, 455] on span "search Buscar Auditoria" at bounding box center [323, 459] width 142 height 16
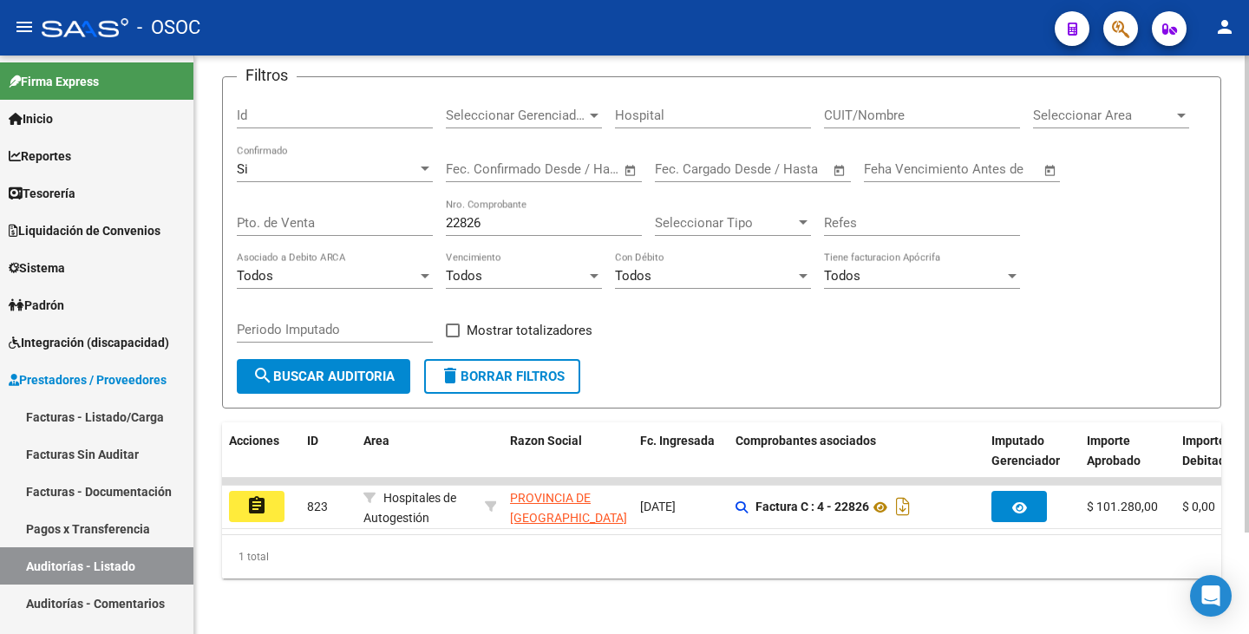
scroll to position [123, 0]
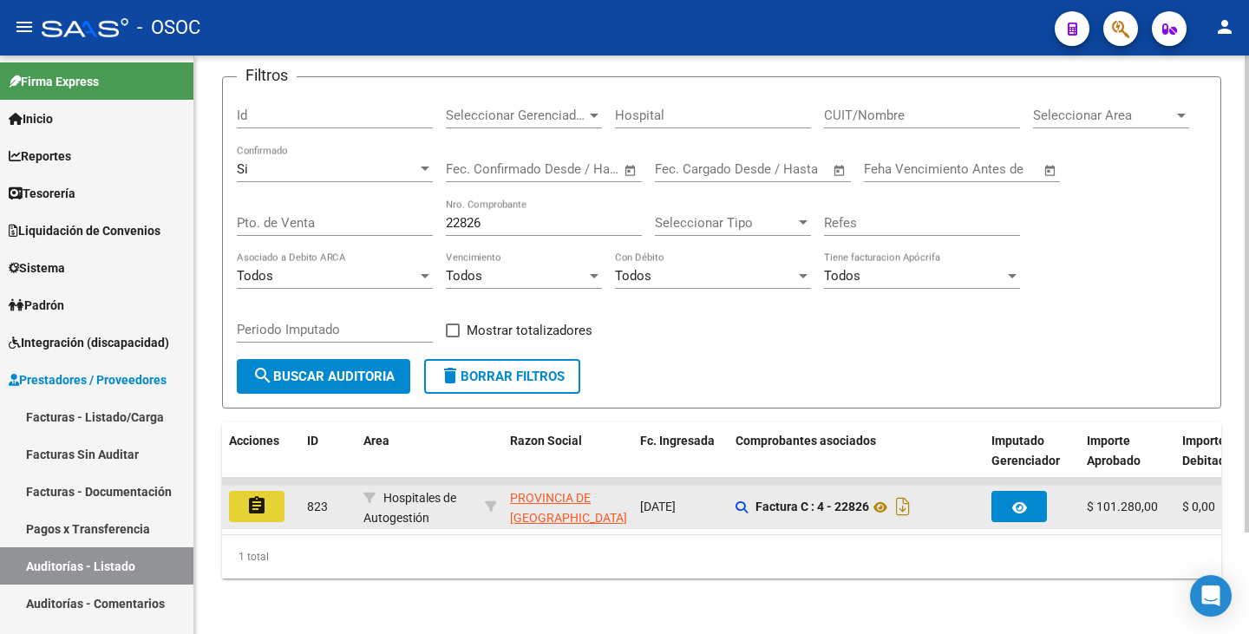
click at [274, 509] on button "assignment" at bounding box center [256, 506] width 55 height 31
